Goal: Navigation & Orientation: Find specific page/section

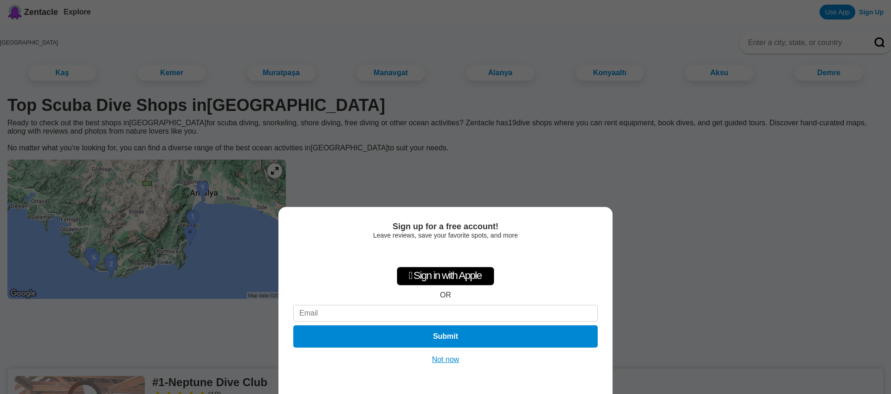
click at [438, 363] on button "Not now" at bounding box center [445, 359] width 33 height 9
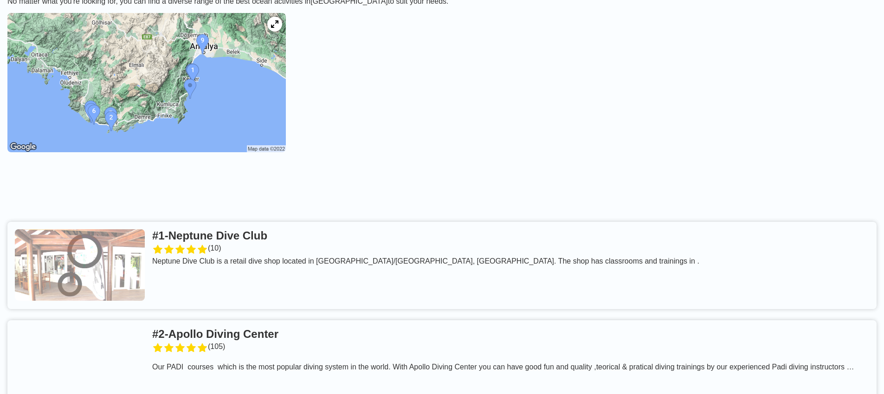
scroll to position [150, 0]
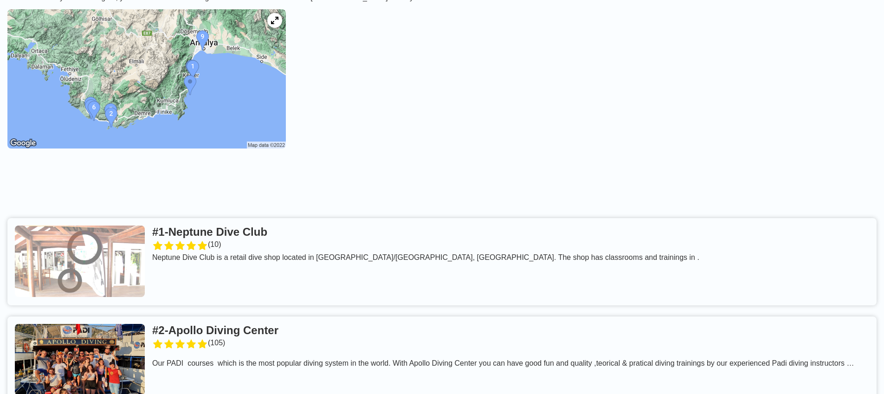
click at [276, 218] on link at bounding box center [441, 261] width 869 height 87
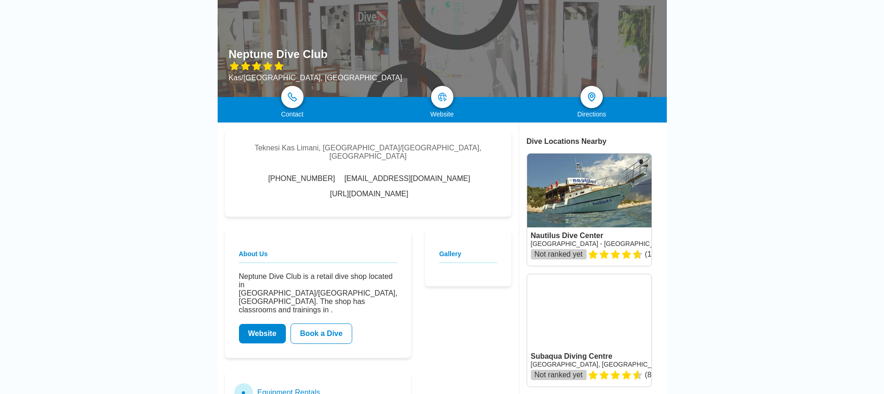
scroll to position [62, 0]
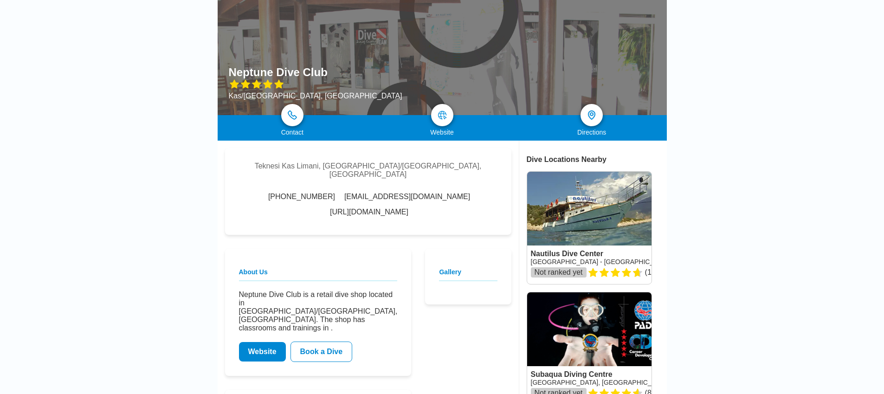
click at [263, 342] on link "Website" at bounding box center [262, 351] width 47 height 19
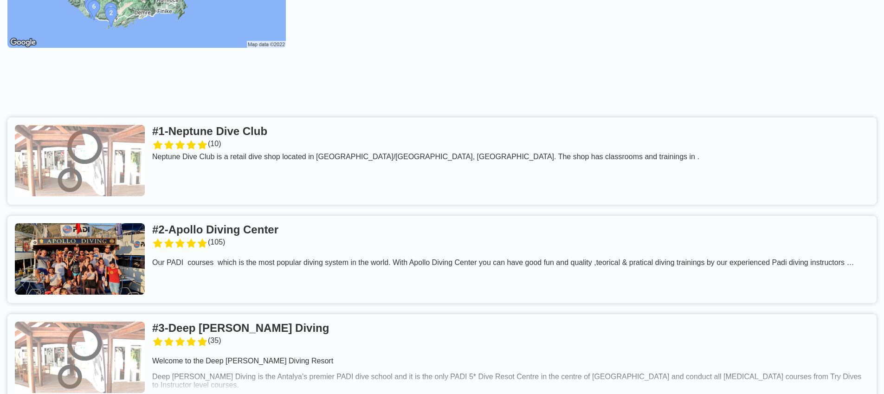
scroll to position [252, 0]
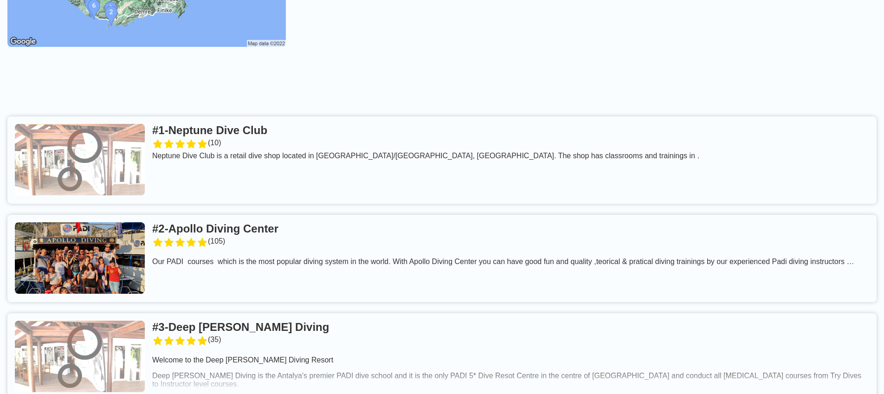
click at [219, 323] on link at bounding box center [441, 356] width 869 height 87
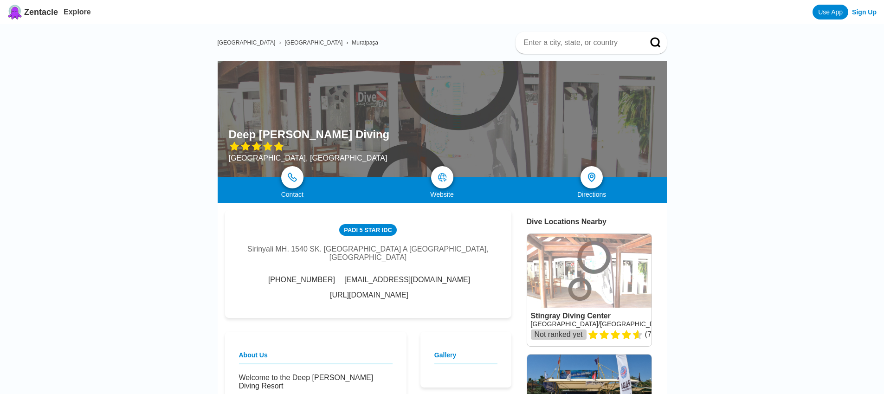
click at [340, 296] on link "[URL][DOMAIN_NAME]" at bounding box center [369, 295] width 78 height 8
click at [408, 298] on link "[URL][DOMAIN_NAME]" at bounding box center [369, 295] width 78 height 8
